Goal: Information Seeking & Learning: Understand process/instructions

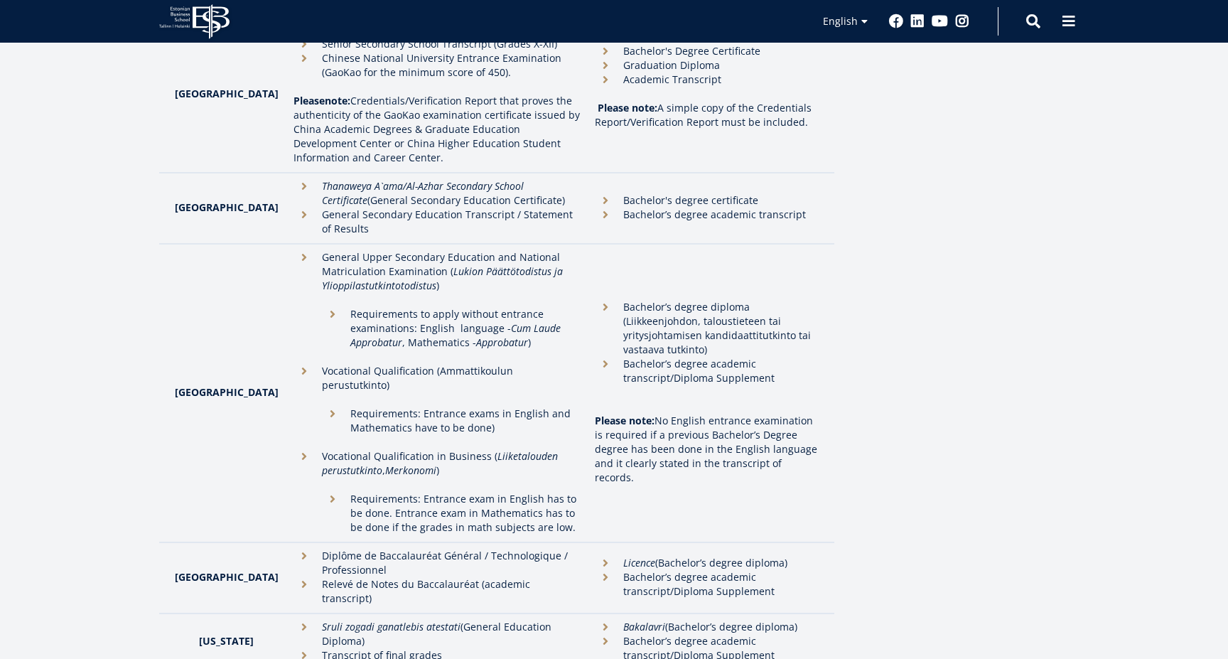
scroll to position [1479, 0]
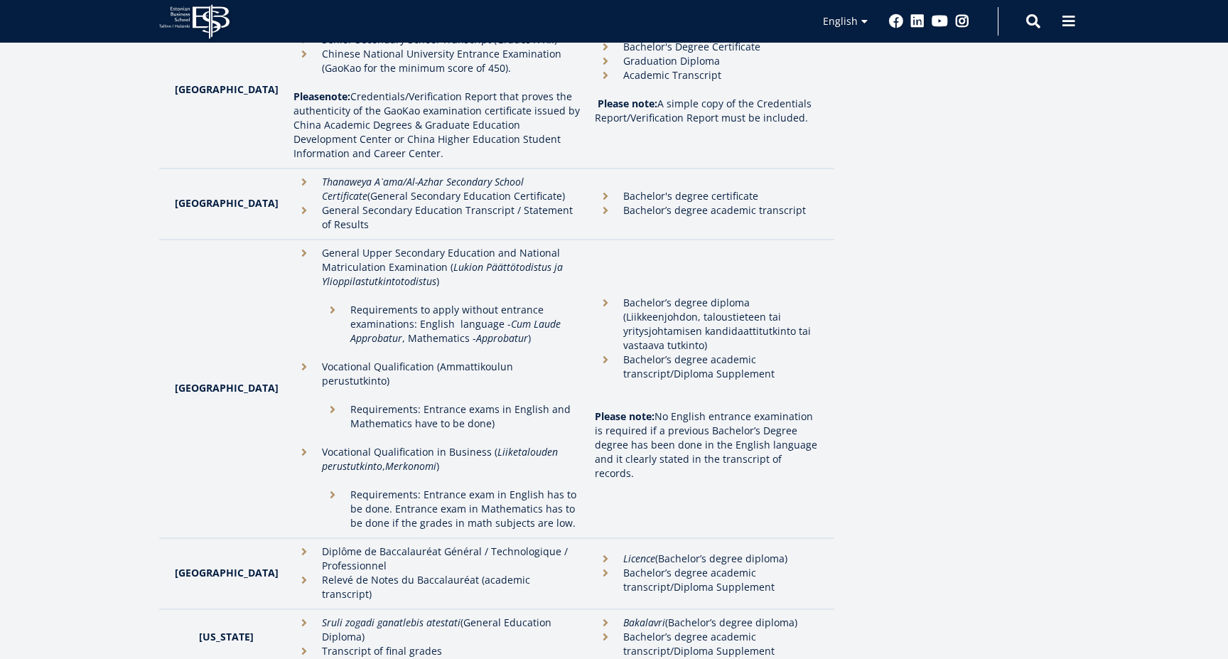
click at [406, 402] on p "Requirements: Entrance exams in English and Mathematics have to be done)" at bounding box center [465, 423] width 230 height 43
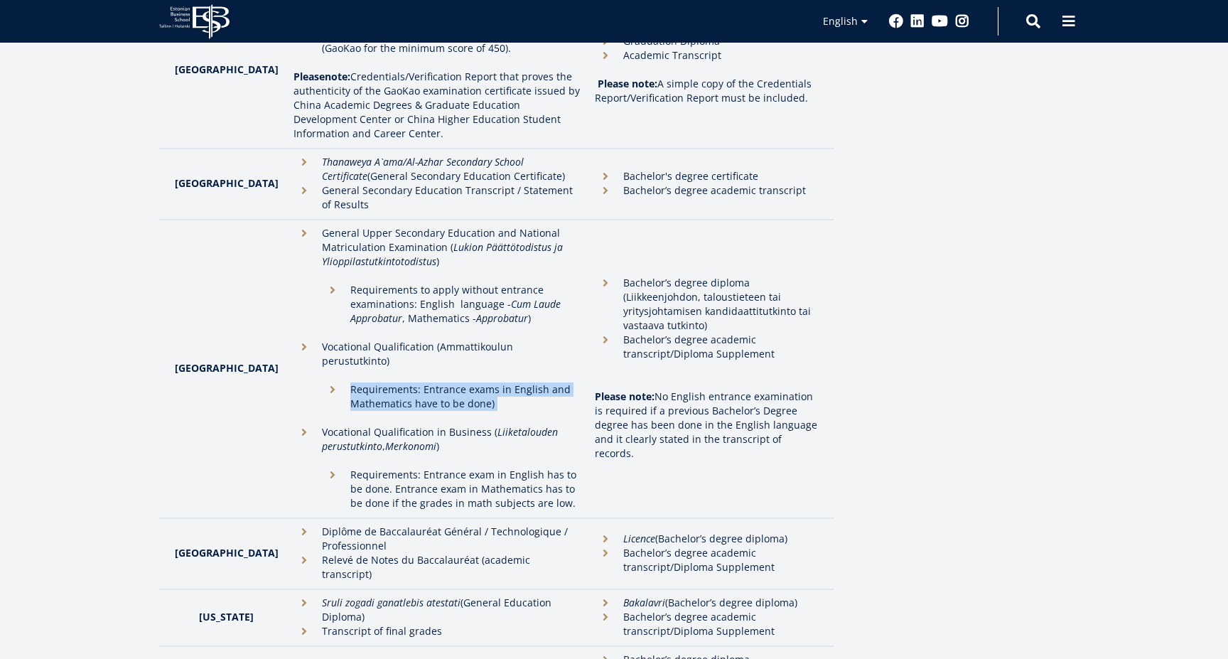
scroll to position [1499, 0]
click at [411, 467] on p "Requirements: Entrance exam in English has to be done. Entrance exam in Mathema…" at bounding box center [465, 488] width 230 height 43
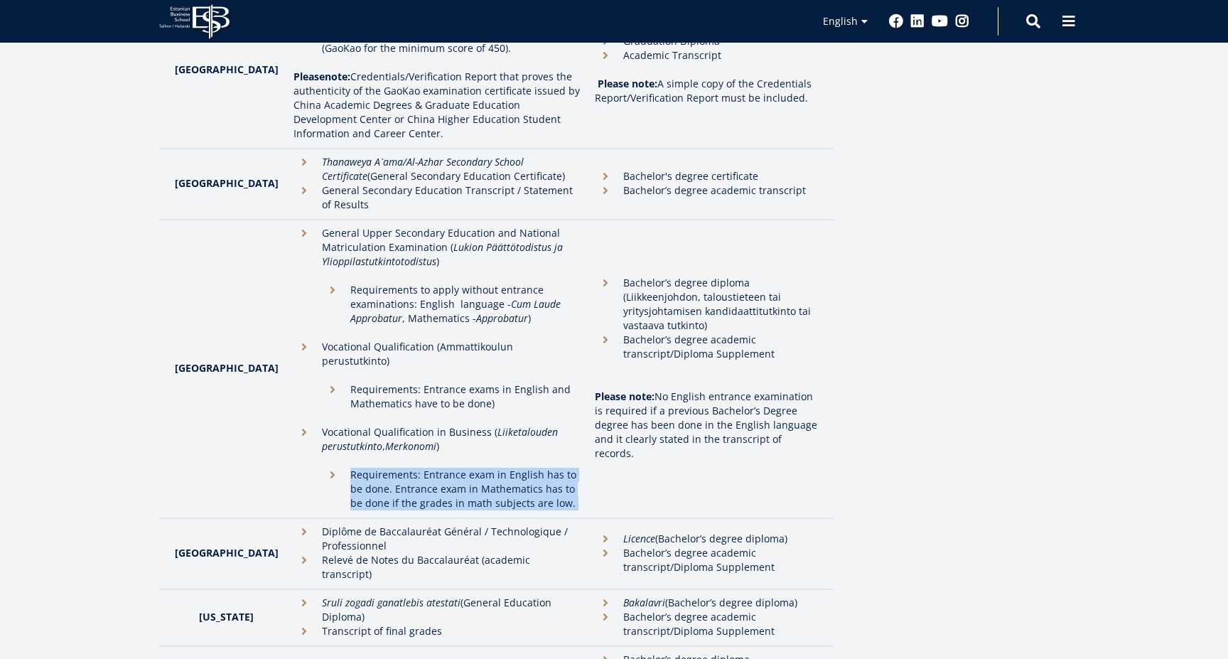
click at [411, 467] on p "Requirements: Entrance exam in English has to be done. Entrance exam in Mathema…" at bounding box center [465, 488] width 230 height 43
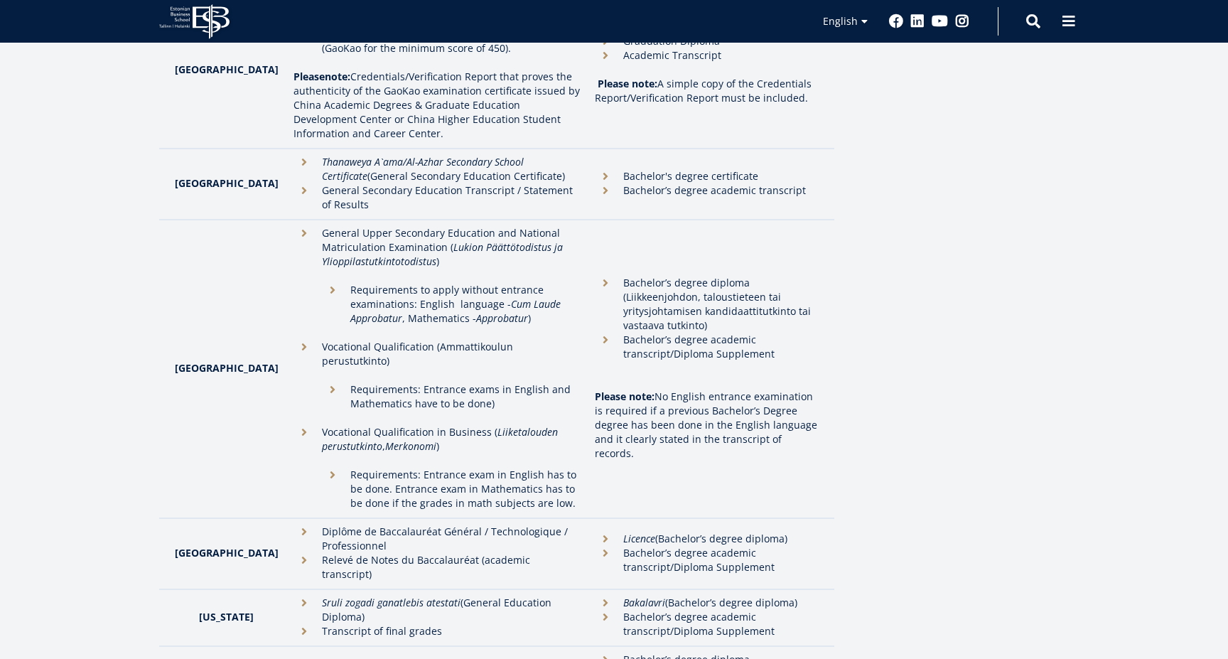
click at [400, 439] on em "Merkonomi" at bounding box center [410, 445] width 51 height 13
drag, startPoint x: 421, startPoint y: 382, endPoint x: 350, endPoint y: 367, distance: 72.1
click at [350, 367] on ul "General Upper Secondary Education and National Matriculation Examination ( Luki…" at bounding box center [436, 368] width 287 height 284
click at [368, 467] on p "Requirements: Entrance exam in English has to be done. Entrance exam in Mathema…" at bounding box center [465, 488] width 230 height 43
